Goal: Task Accomplishment & Management: Use online tool/utility

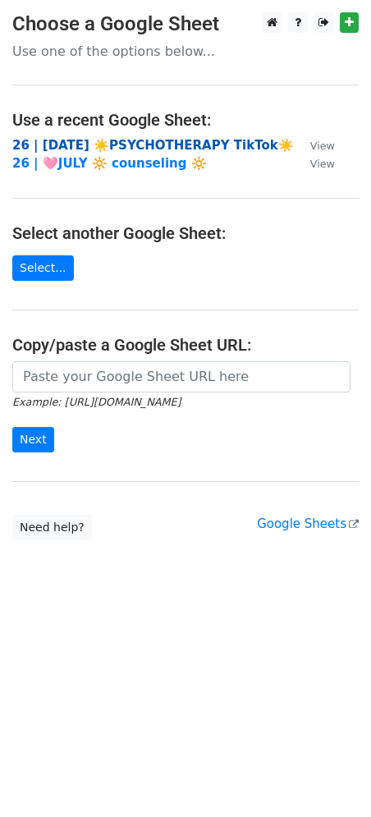
click at [81, 140] on strong "26 | [DATE] ☀️PSYCHOTHERAPY TikTok☀️" at bounding box center [153, 145] width 282 height 15
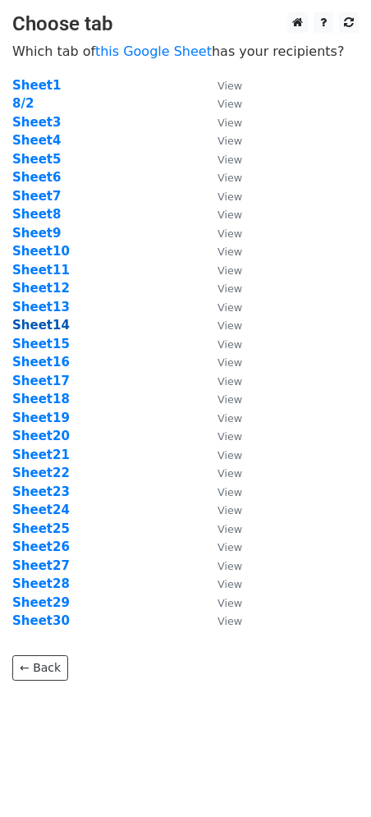
click at [48, 324] on strong "Sheet14" at bounding box center [40, 325] width 57 height 15
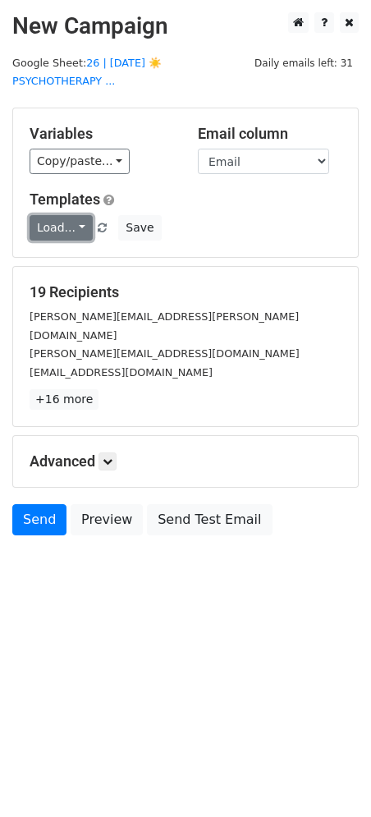
click at [67, 215] on link "Load..." at bounding box center [61, 227] width 63 height 25
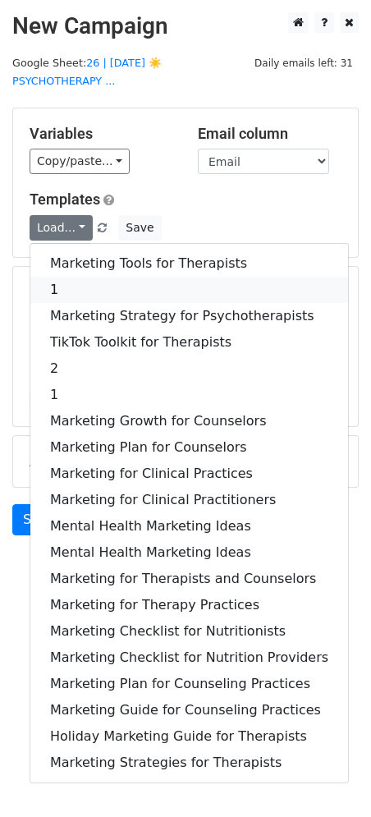
click at [67, 277] on link "1" at bounding box center [189, 290] width 318 height 26
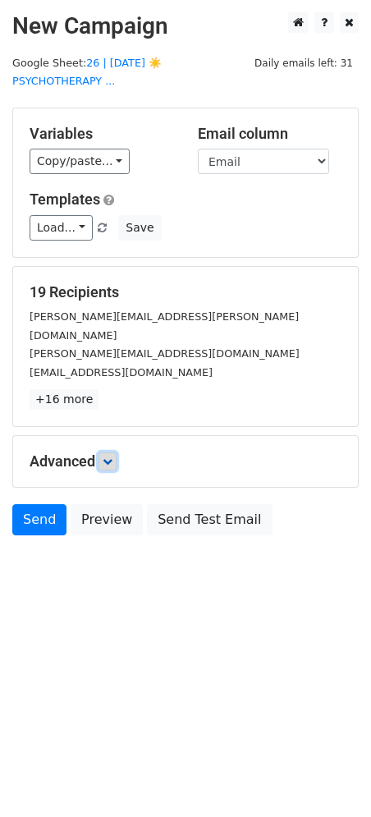
click at [109, 457] on icon at bounding box center [108, 462] width 10 height 10
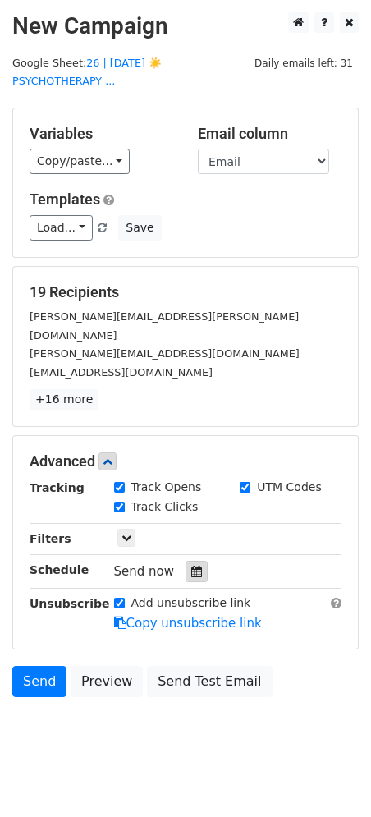
click at [186, 561] on div at bounding box center [197, 571] width 22 height 21
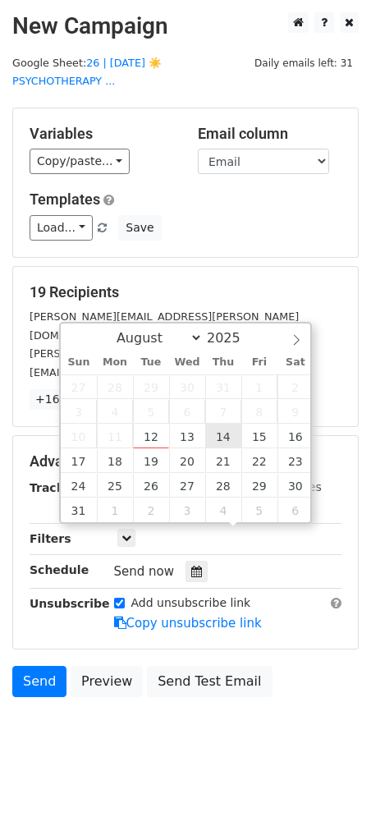
type input "2025-08-14 12:00"
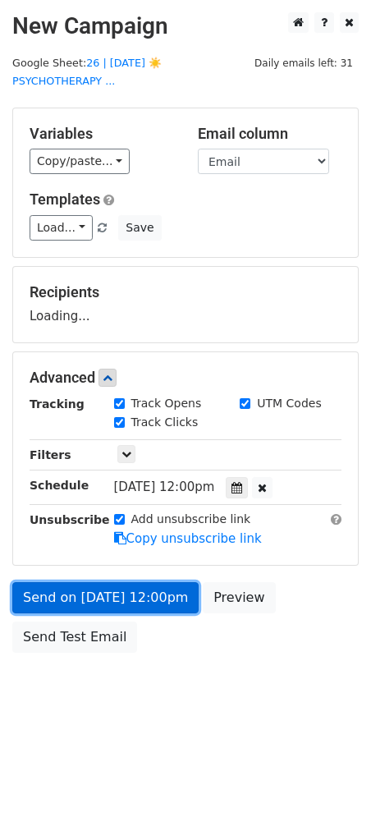
click at [134, 582] on link "Send on Aug 14 at 12:00pm" at bounding box center [105, 597] width 186 height 31
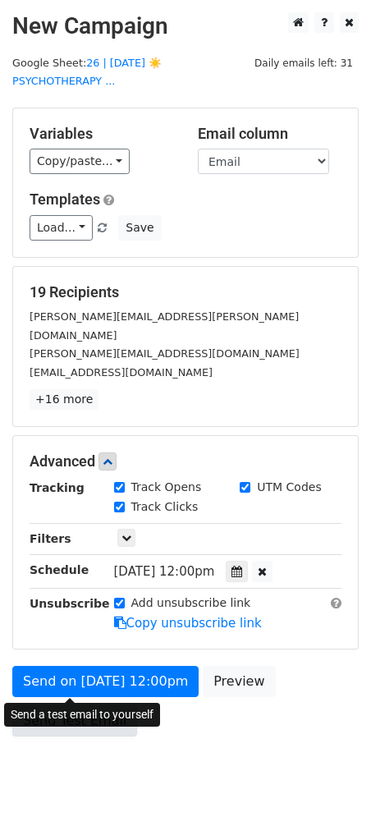
click at [65, 705] on link "Send Test Email" at bounding box center [74, 720] width 125 height 31
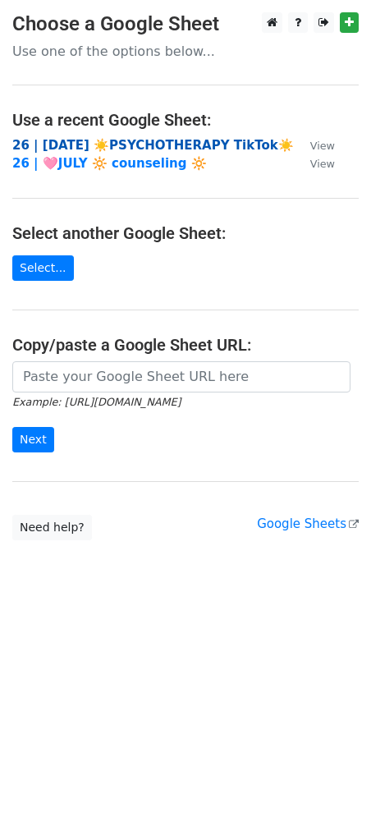
click at [76, 140] on strong "26 | AUG 2 ☀️PSYCHOTHERAPY TikTok☀️" at bounding box center [153, 145] width 282 height 15
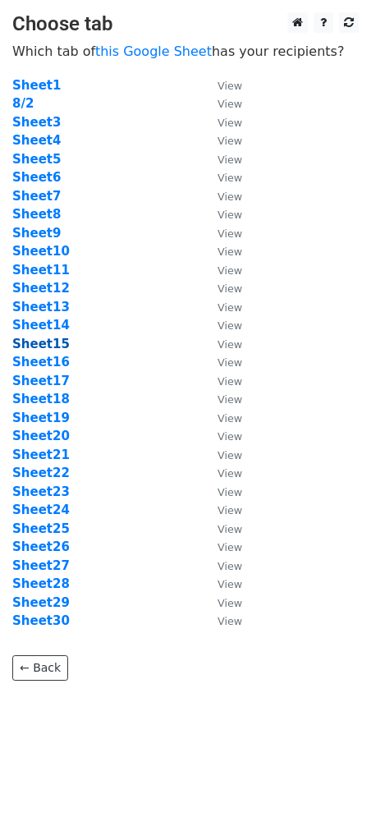
click at [36, 350] on strong "Sheet15" at bounding box center [40, 344] width 57 height 15
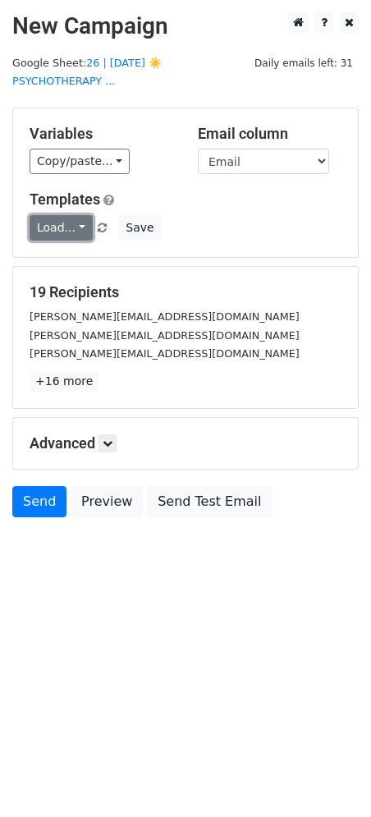
click at [68, 216] on link "Load..." at bounding box center [61, 227] width 63 height 25
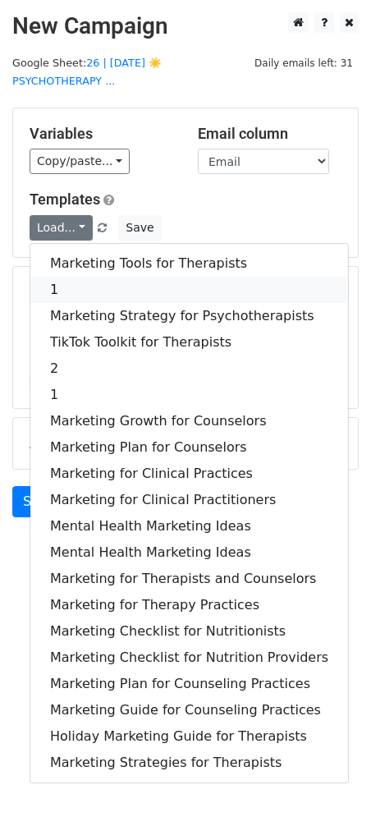
click at [69, 277] on link "1" at bounding box center [189, 290] width 318 height 26
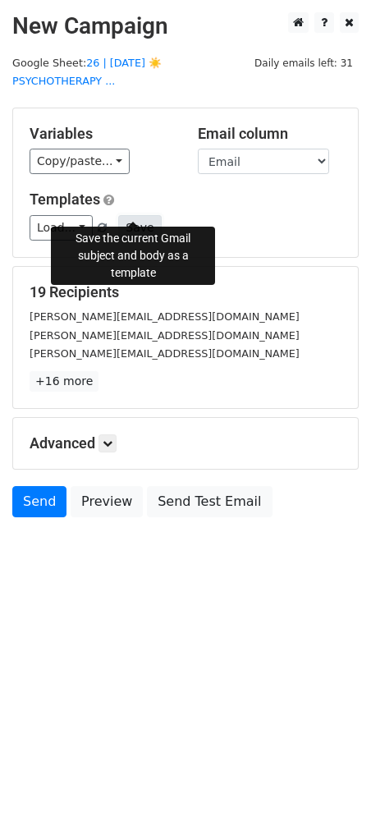
click at [127, 215] on button "Save" at bounding box center [139, 227] width 43 height 25
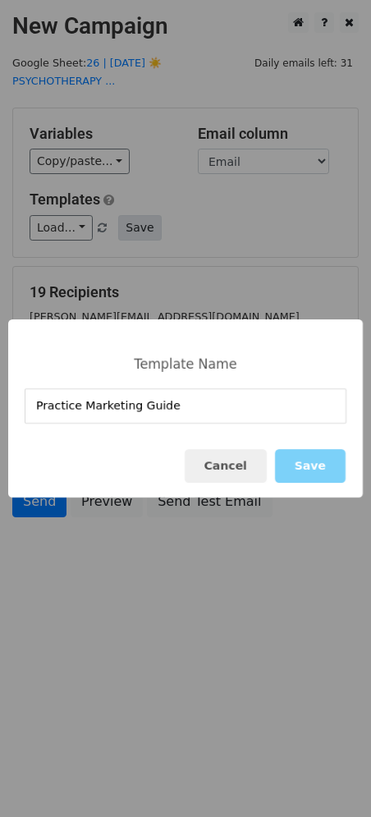
type input "Practice Marketing Guide"
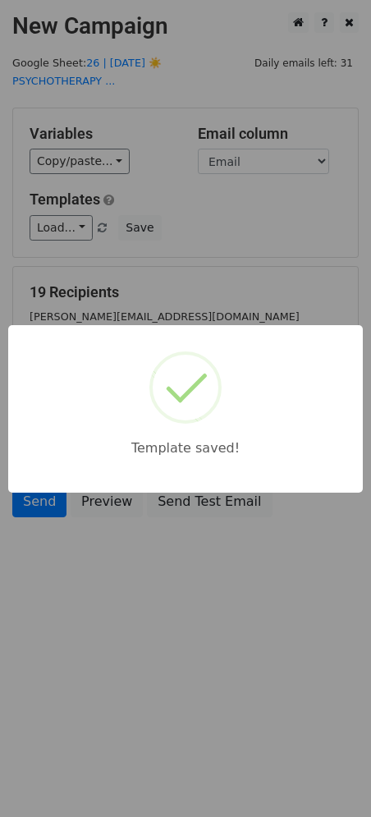
drag, startPoint x: 176, startPoint y: 223, endPoint x: 159, endPoint y: 118, distance: 106.4
click at [176, 222] on div "Template saved!" at bounding box center [185, 408] width 371 height 817
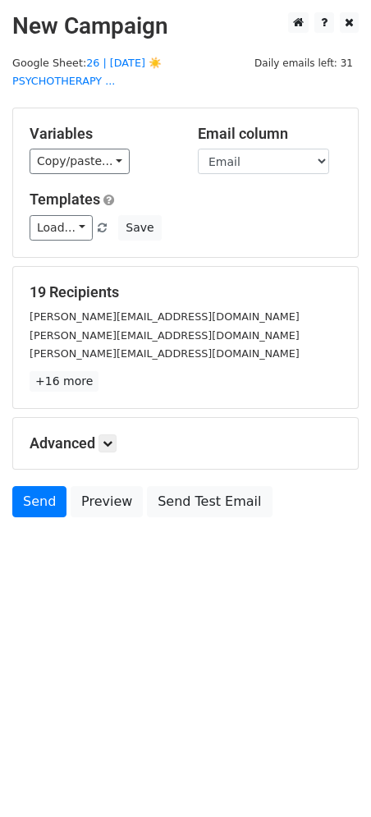
click at [143, 48] on main "New Campaign Daily emails left: 31 Google Sheet: 26 | AUG 2 ☀️PSYCHOTHERAPY ...…" at bounding box center [185, 268] width 371 height 513
click at [140, 61] on link "26 | AUG 2 ☀️PSYCHOTHERAPY ..." at bounding box center [86, 72] width 149 height 31
drag, startPoint x: 112, startPoint y: 423, endPoint x: 207, endPoint y: 562, distance: 169.0
click at [112, 438] on icon at bounding box center [108, 443] width 10 height 10
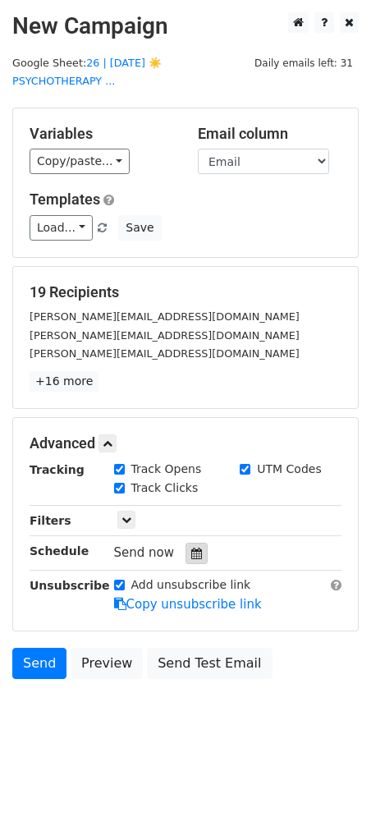
click at [191, 548] on icon at bounding box center [196, 553] width 11 height 11
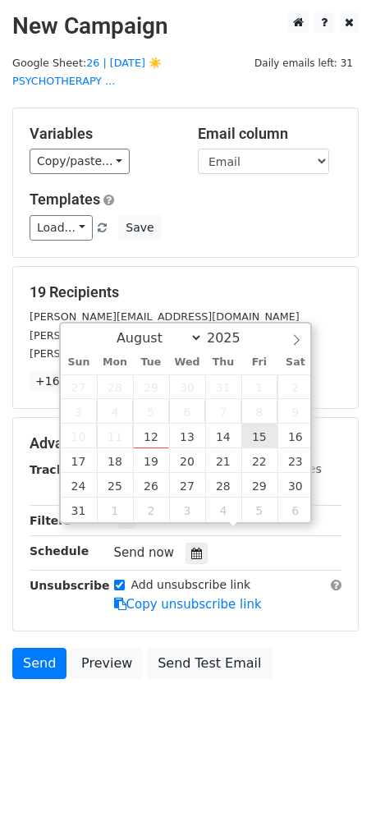
type input "2025-08-15 12:00"
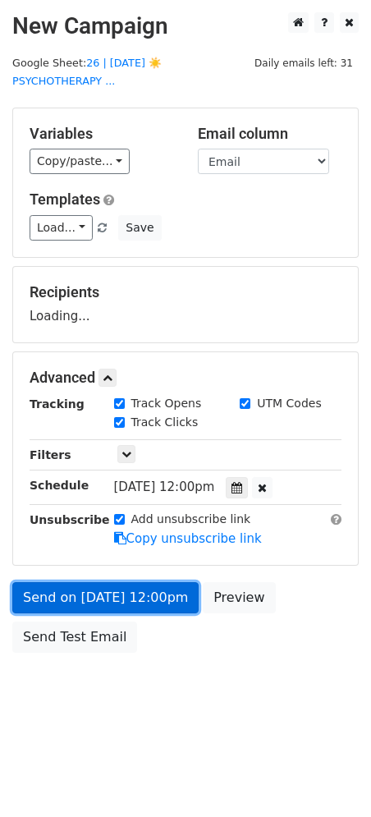
click at [140, 585] on link "Send on Aug 15 at 12:00pm" at bounding box center [105, 597] width 186 height 31
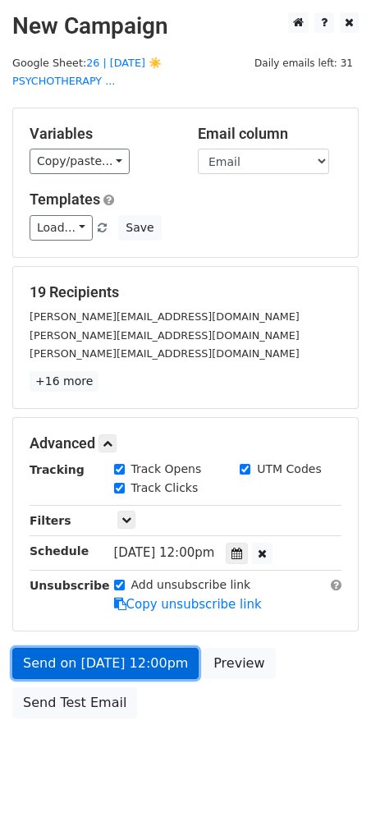
click at [95, 648] on link "Send on Aug 15 at 12:00pm" at bounding box center [105, 663] width 186 height 31
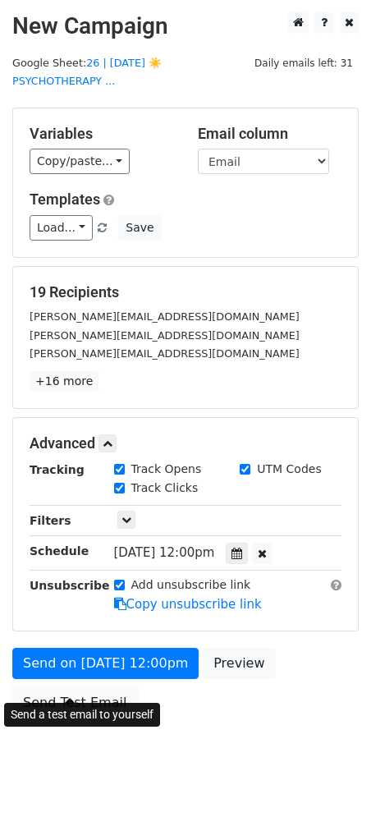
drag, startPoint x: 85, startPoint y: 683, endPoint x: 9, endPoint y: 465, distance: 231.1
click at [85, 687] on link "Send Test Email" at bounding box center [74, 702] width 125 height 31
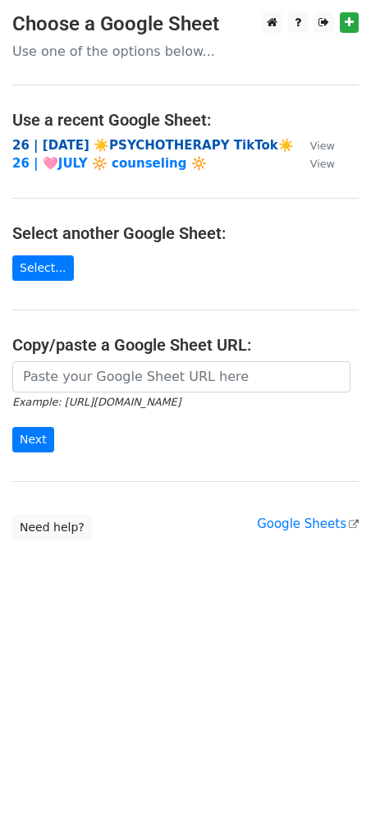
click at [110, 142] on strong "26 | [DATE] ☀️PSYCHOTHERAPY TikTok☀️" at bounding box center [153, 145] width 282 height 15
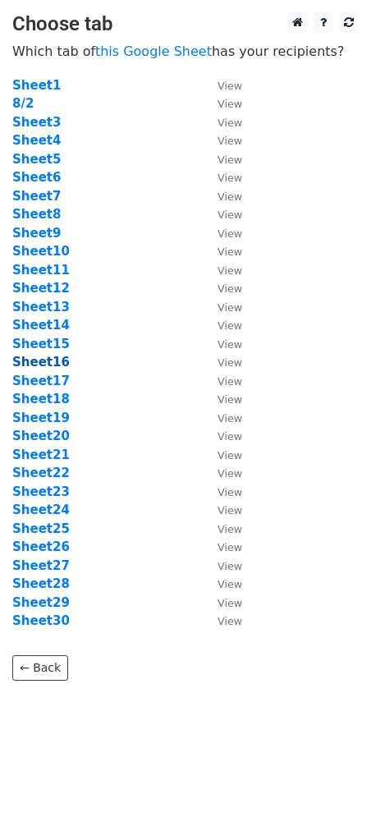
click at [44, 365] on strong "Sheet16" at bounding box center [40, 362] width 57 height 15
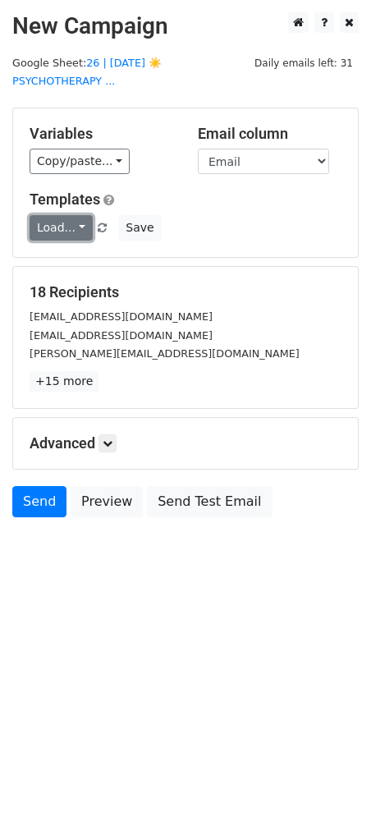
click at [62, 215] on link "Load..." at bounding box center [61, 227] width 63 height 25
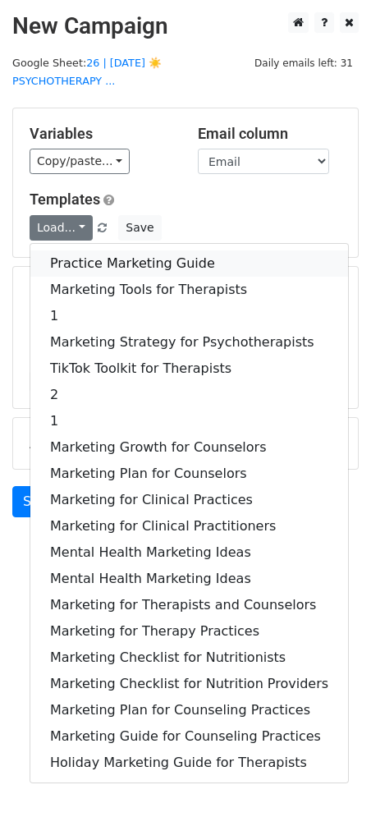
click at [64, 253] on link "Practice Marketing Guide" at bounding box center [189, 263] width 318 height 26
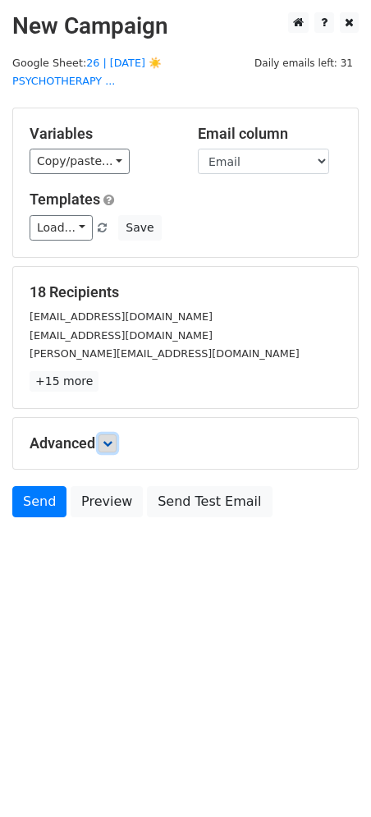
click at [117, 434] on link at bounding box center [108, 443] width 18 height 18
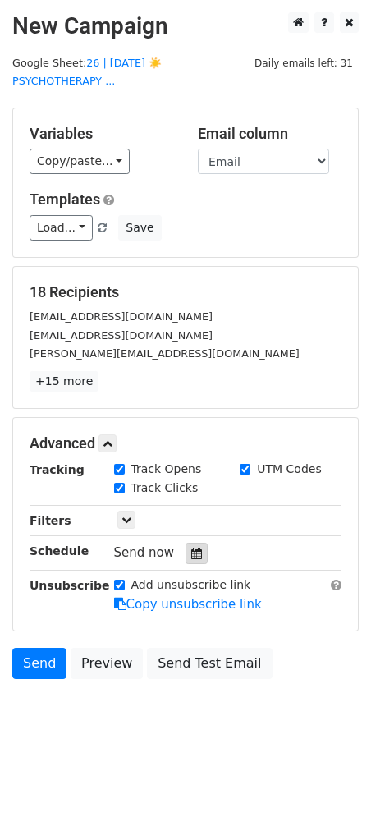
click at [191, 548] on icon at bounding box center [196, 553] width 11 height 11
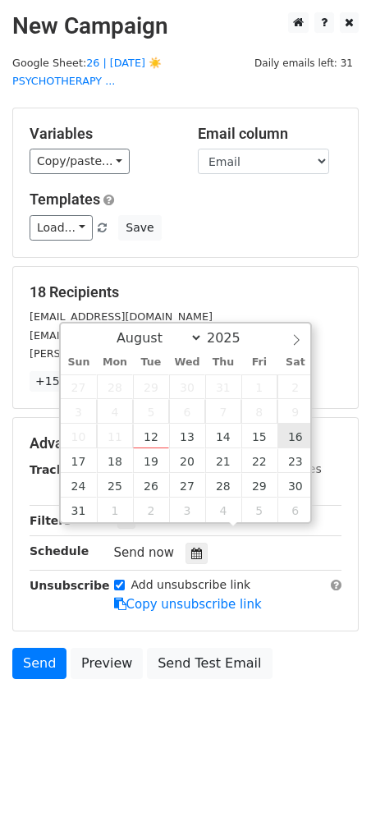
type input "2025-08-16 12:00"
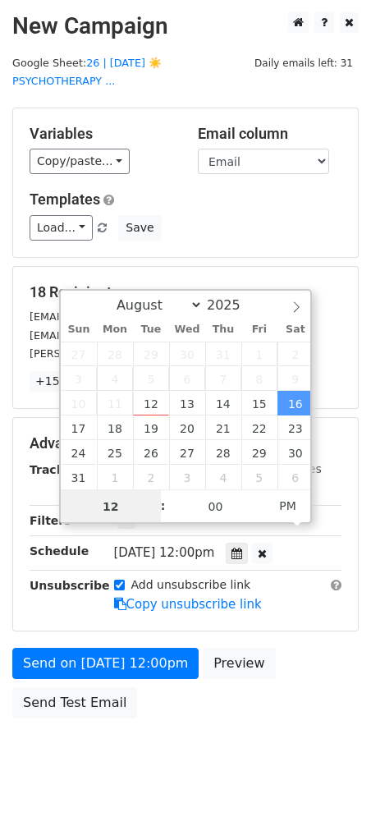
drag, startPoint x: 287, startPoint y: 434, endPoint x: 161, endPoint y: 544, distance: 167.0
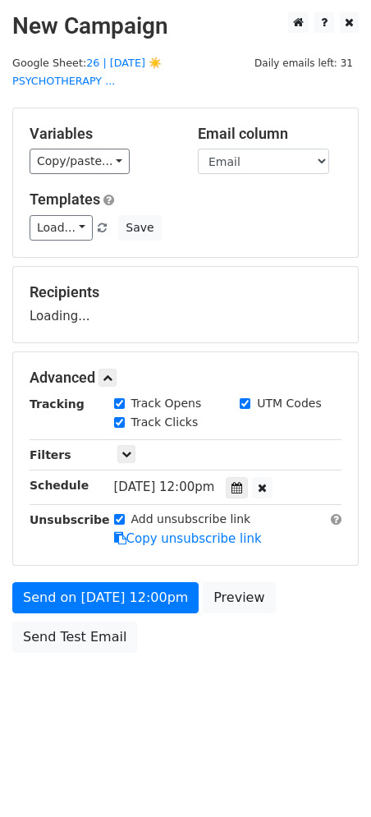
click at [122, 598] on div "Send on Aug 16 at 12:00pm Preview Send Test Email" at bounding box center [185, 621] width 371 height 79
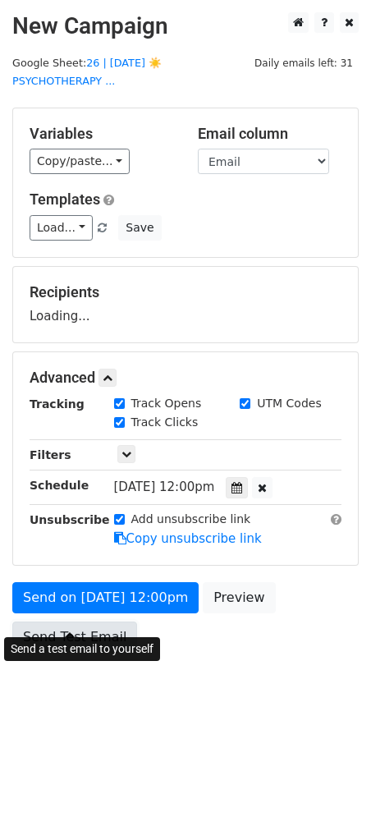
click at [95, 629] on div "Send on Aug 16 at 12:00pm Preview Send Test Email" at bounding box center [185, 621] width 371 height 79
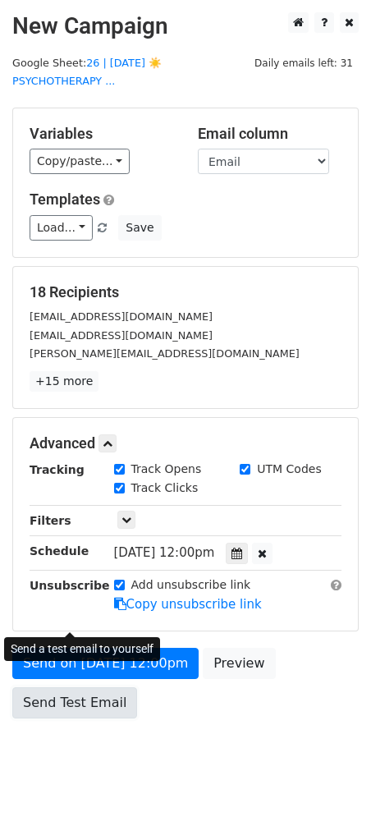
click at [93, 687] on link "Send Test Email" at bounding box center [74, 702] width 125 height 31
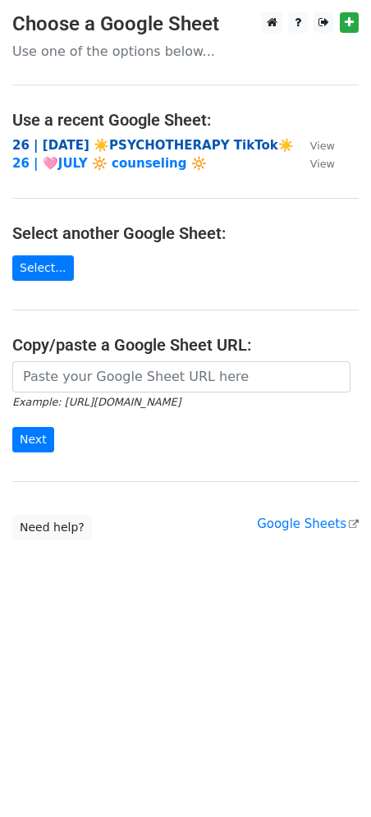
click at [62, 147] on strong "26 | AUG 2 ☀️PSYCHOTHERAPY TikTok☀️" at bounding box center [153, 145] width 282 height 15
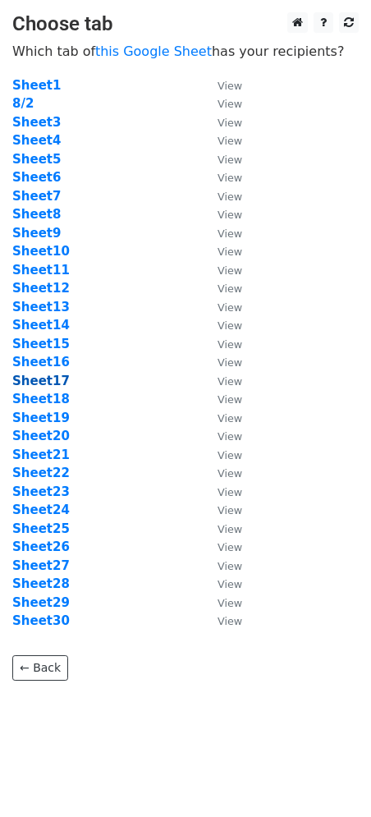
click at [44, 381] on strong "Sheet17" at bounding box center [40, 381] width 57 height 15
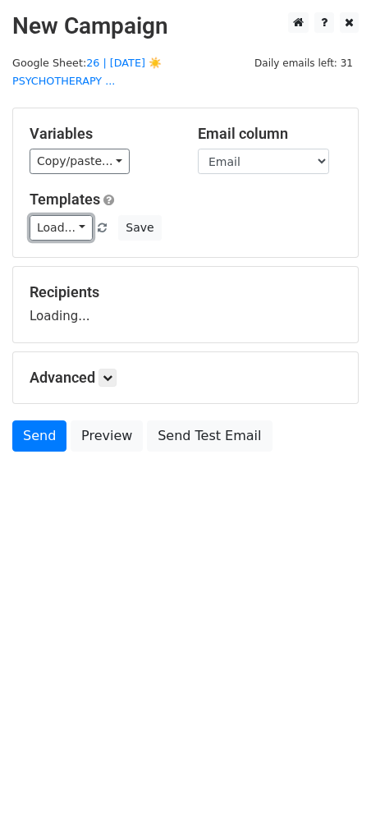
click at [61, 215] on link "Load..." at bounding box center [61, 227] width 63 height 25
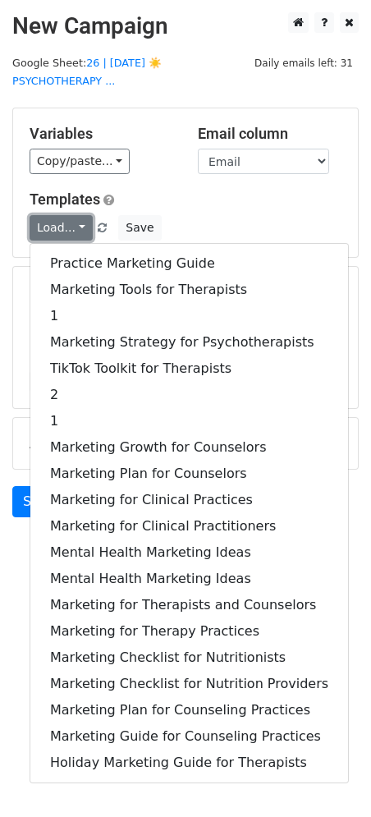
click at [61, 215] on link "Load..." at bounding box center [61, 227] width 63 height 25
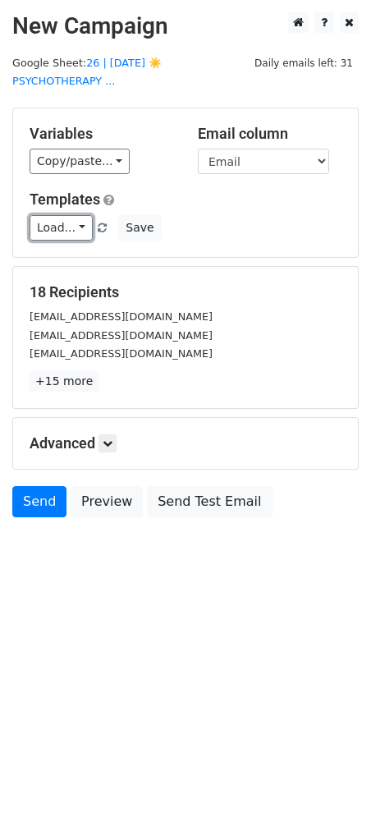
drag, startPoint x: 0, startPoint y: 0, endPoint x: 64, endPoint y: 245, distance: 252.9
click at [61, 215] on link "Load..." at bounding box center [61, 227] width 63 height 25
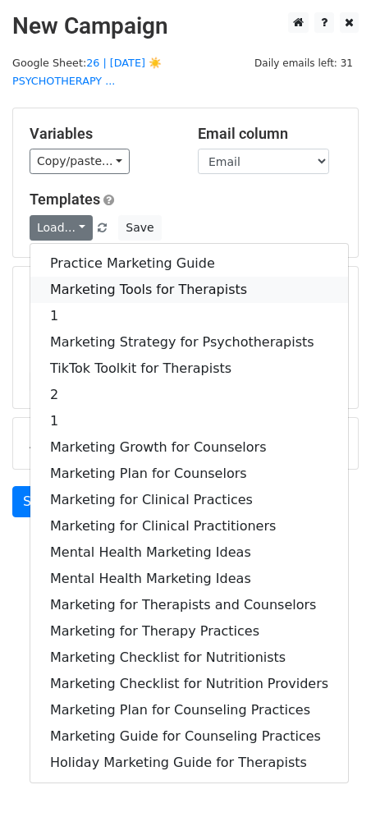
click at [68, 277] on link "Marketing Tools for Therapists" at bounding box center [189, 290] width 318 height 26
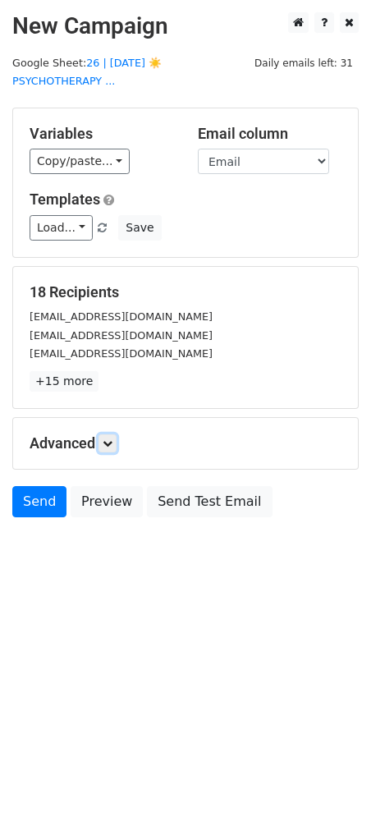
drag, startPoint x: 112, startPoint y: 421, endPoint x: 127, endPoint y: 446, distance: 28.7
click at [112, 438] on icon at bounding box center [108, 443] width 10 height 10
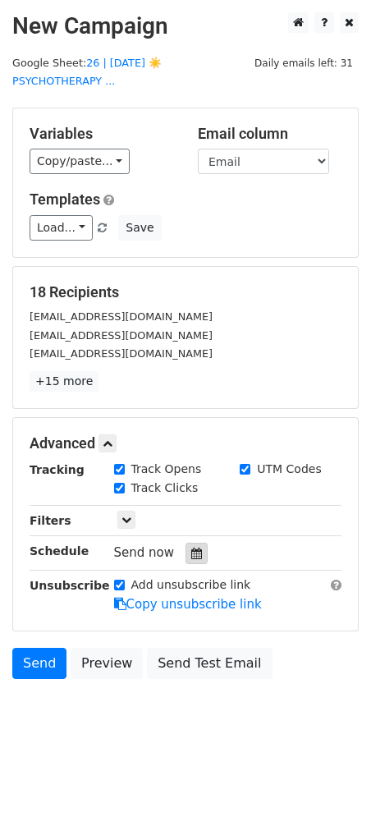
click at [192, 548] on icon at bounding box center [196, 553] width 11 height 11
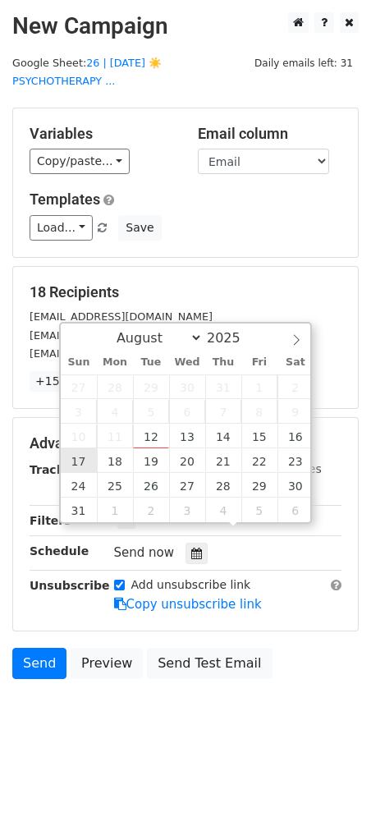
type input "2025-08-17 12:00"
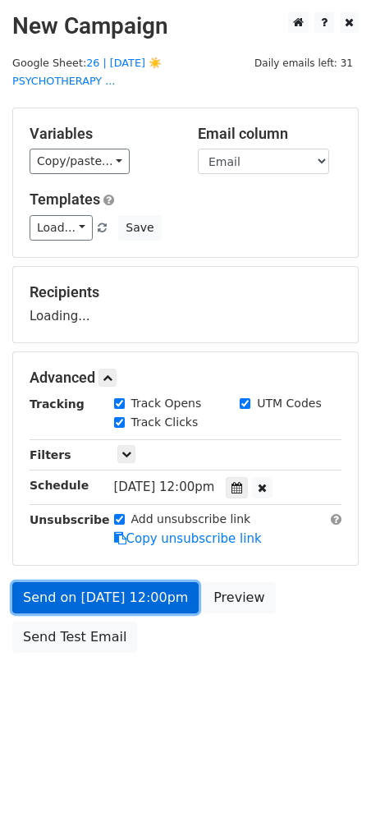
click at [79, 592] on link "Send on Aug 17 at 12:00pm" at bounding box center [105, 597] width 186 height 31
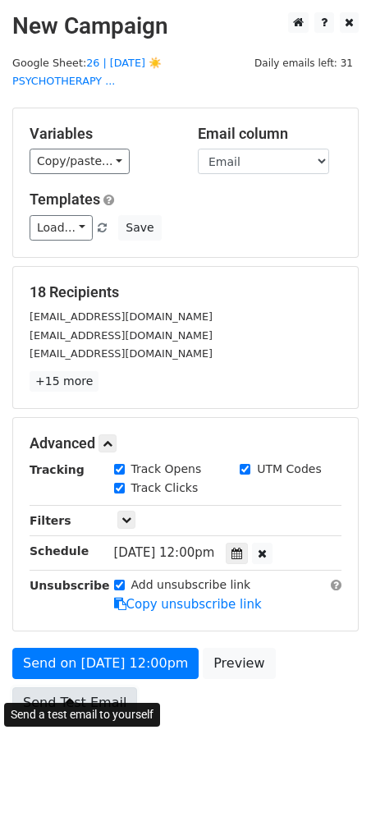
click at [67, 687] on link "Send Test Email" at bounding box center [74, 702] width 125 height 31
